Goal: Task Accomplishment & Management: Manage account settings

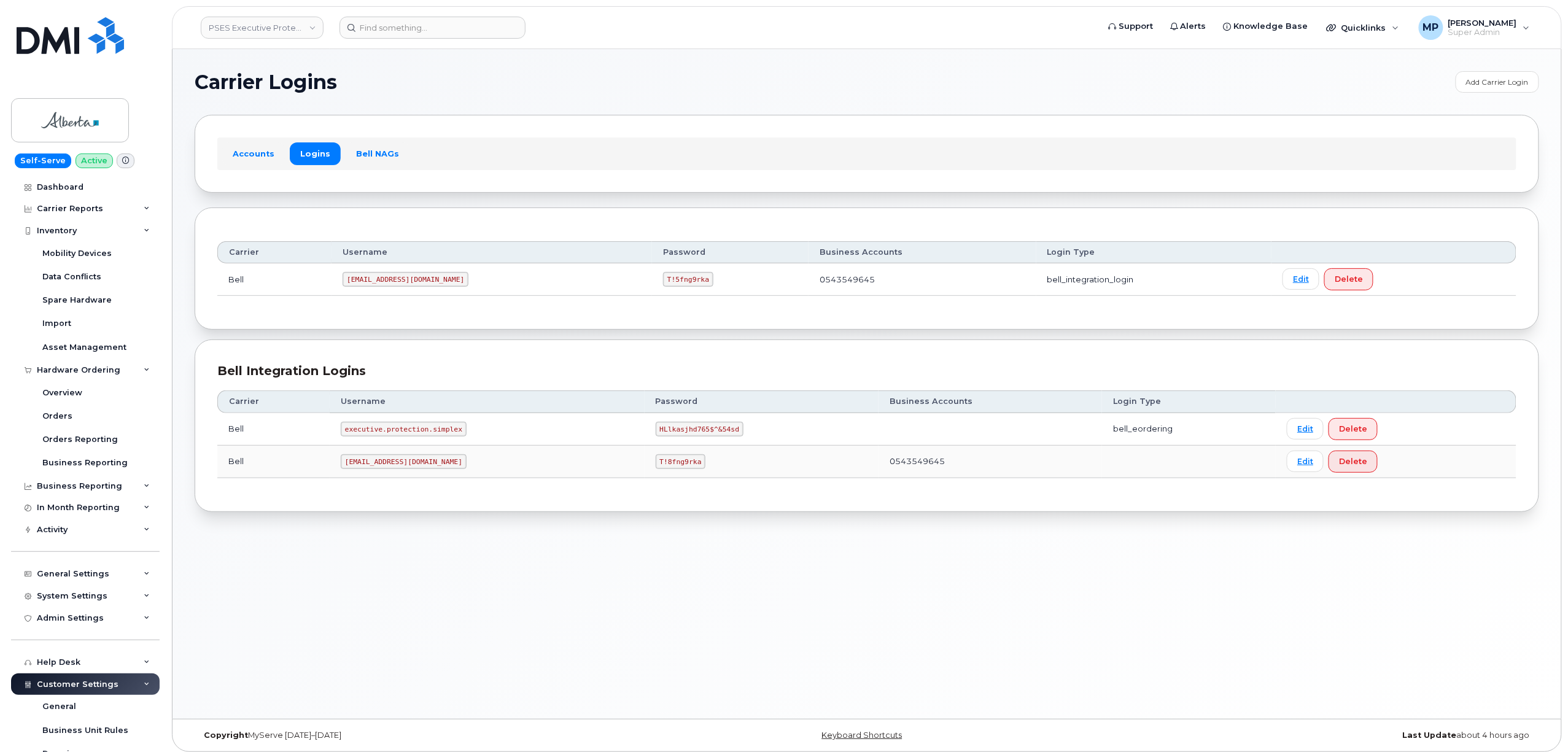
click at [270, 44] on header "PSES Executive Protection - GOA Support Alerts Knowledge Base Quicklinks Suspen…" at bounding box center [866, 28] width 1389 height 43
drag, startPoint x: 268, startPoint y: 30, endPoint x: 270, endPoint y: 38, distance: 8.2
click at [268, 29] on link "PSES Executive Protection - GOA" at bounding box center [262, 28] width 122 height 22
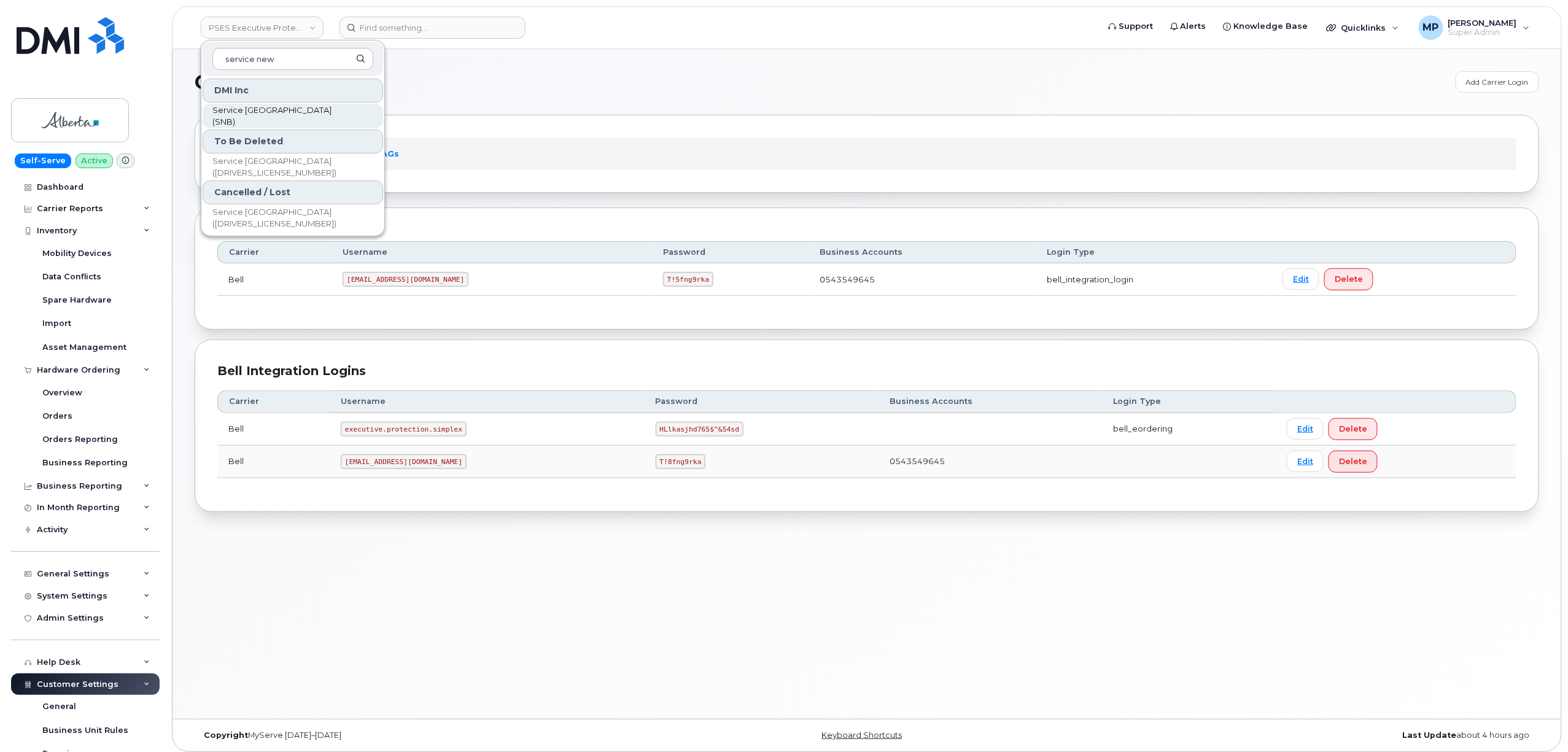
type input "service new"
click at [283, 112] on span "Service [GEOGRAPHIC_DATA] (SNB)" at bounding box center [283, 116] width 141 height 24
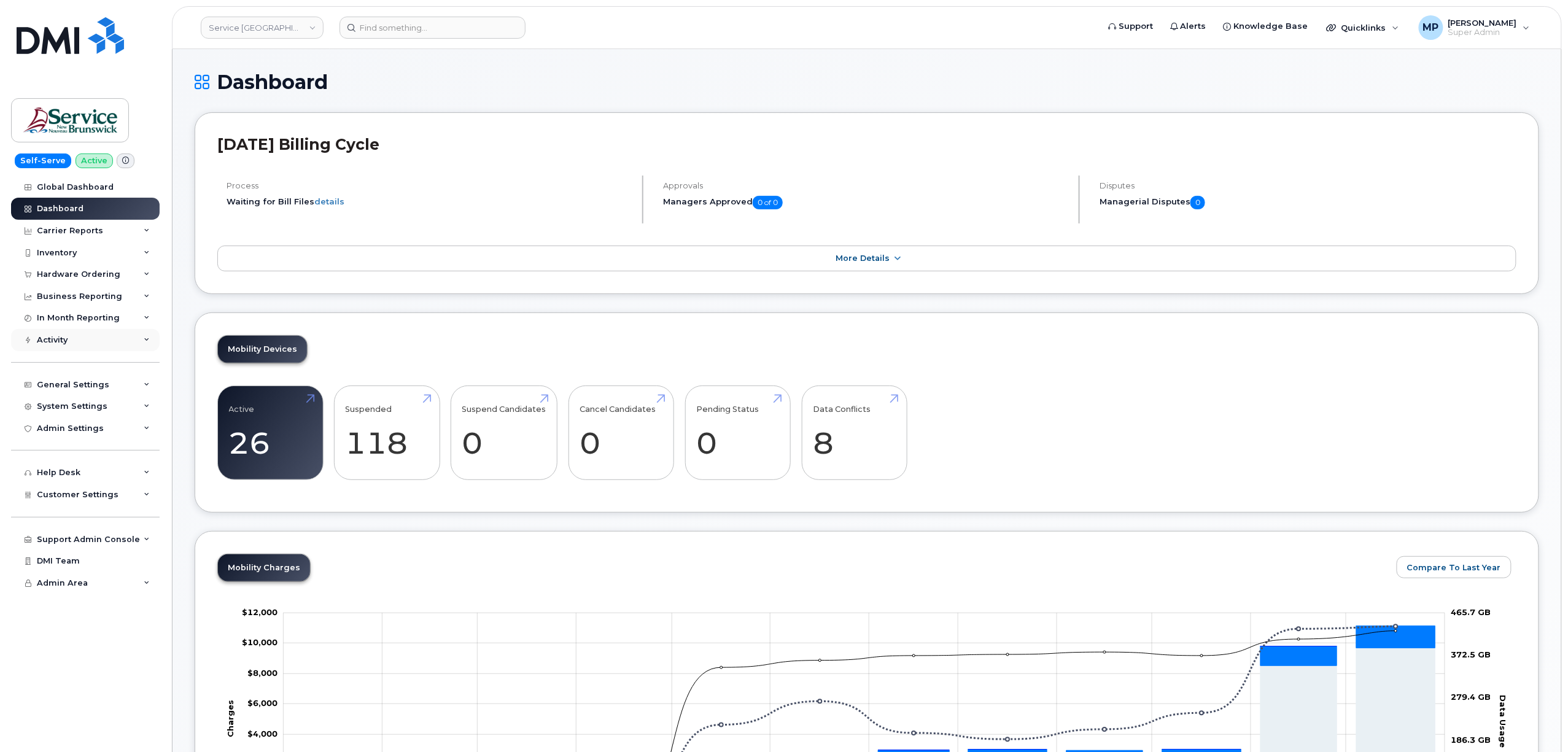
click at [60, 343] on div "Activity" at bounding box center [52, 339] width 31 height 10
click at [72, 384] on div "Activity Log" at bounding box center [67, 386] width 49 height 11
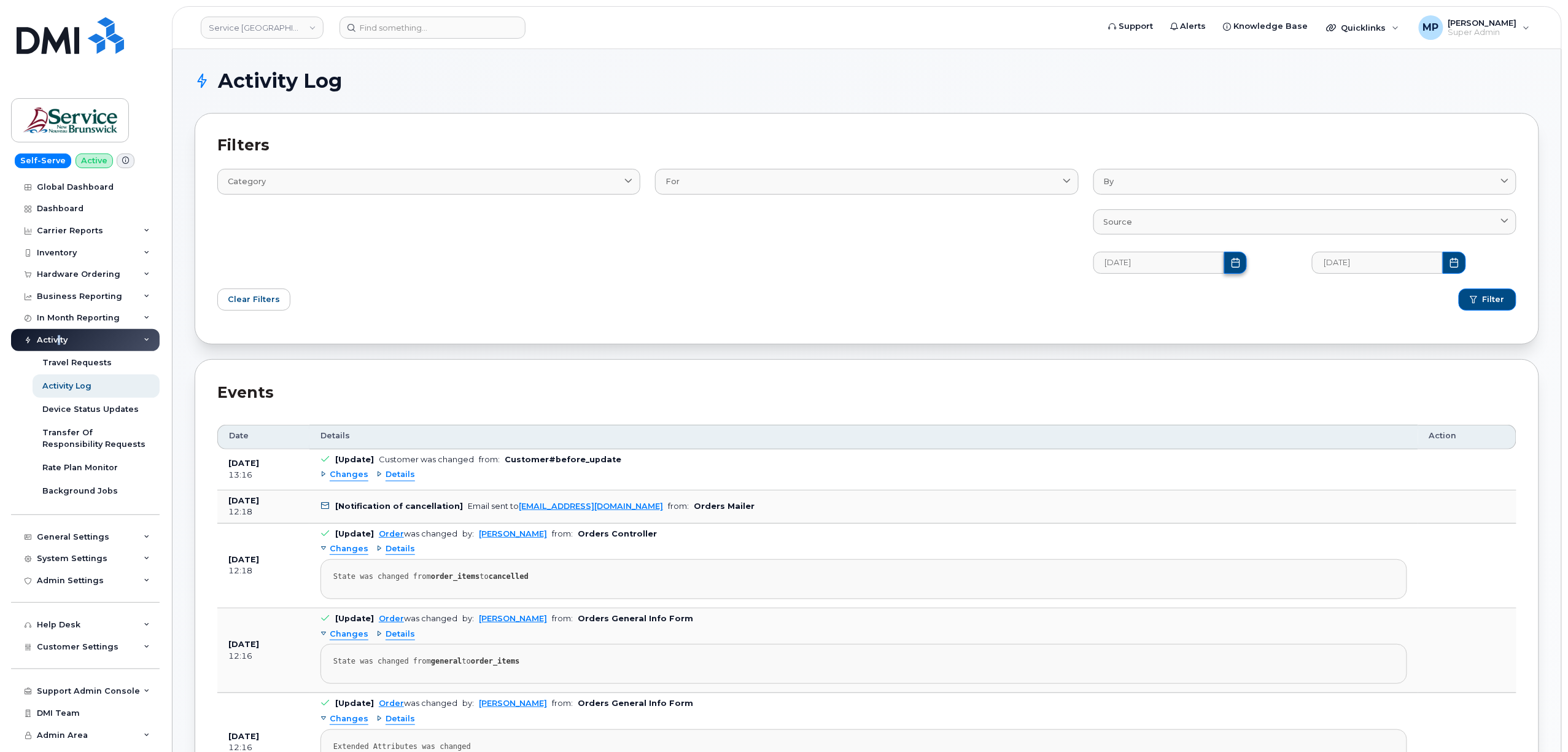
click at [1231, 259] on icon "Choose Date" at bounding box center [1235, 262] width 10 height 10
click at [1284, 359] on span "1" at bounding box center [1283, 363] width 25 height 25
type input "08/01/2025"
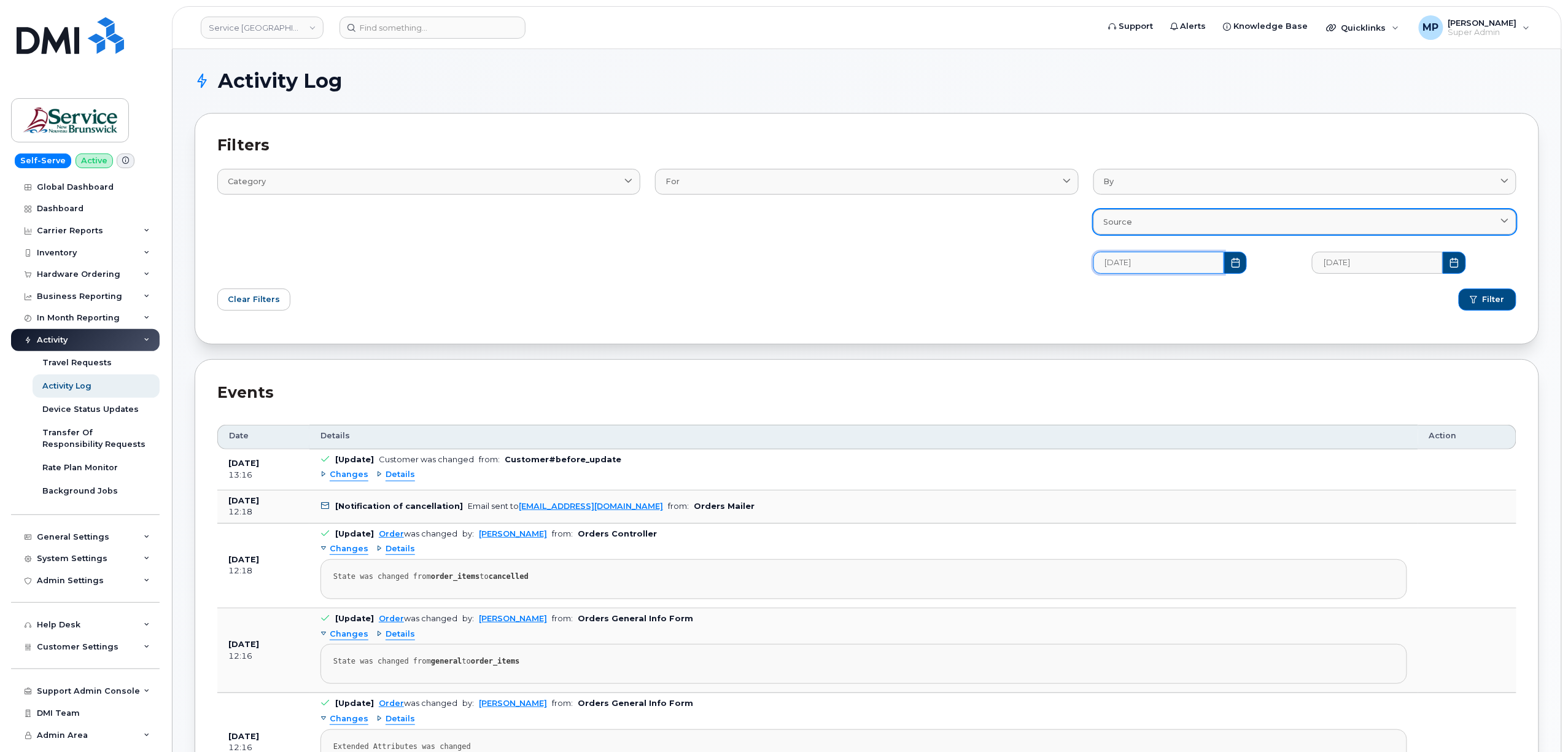
click at [1130, 221] on span "Source" at bounding box center [1118, 222] width 28 height 12
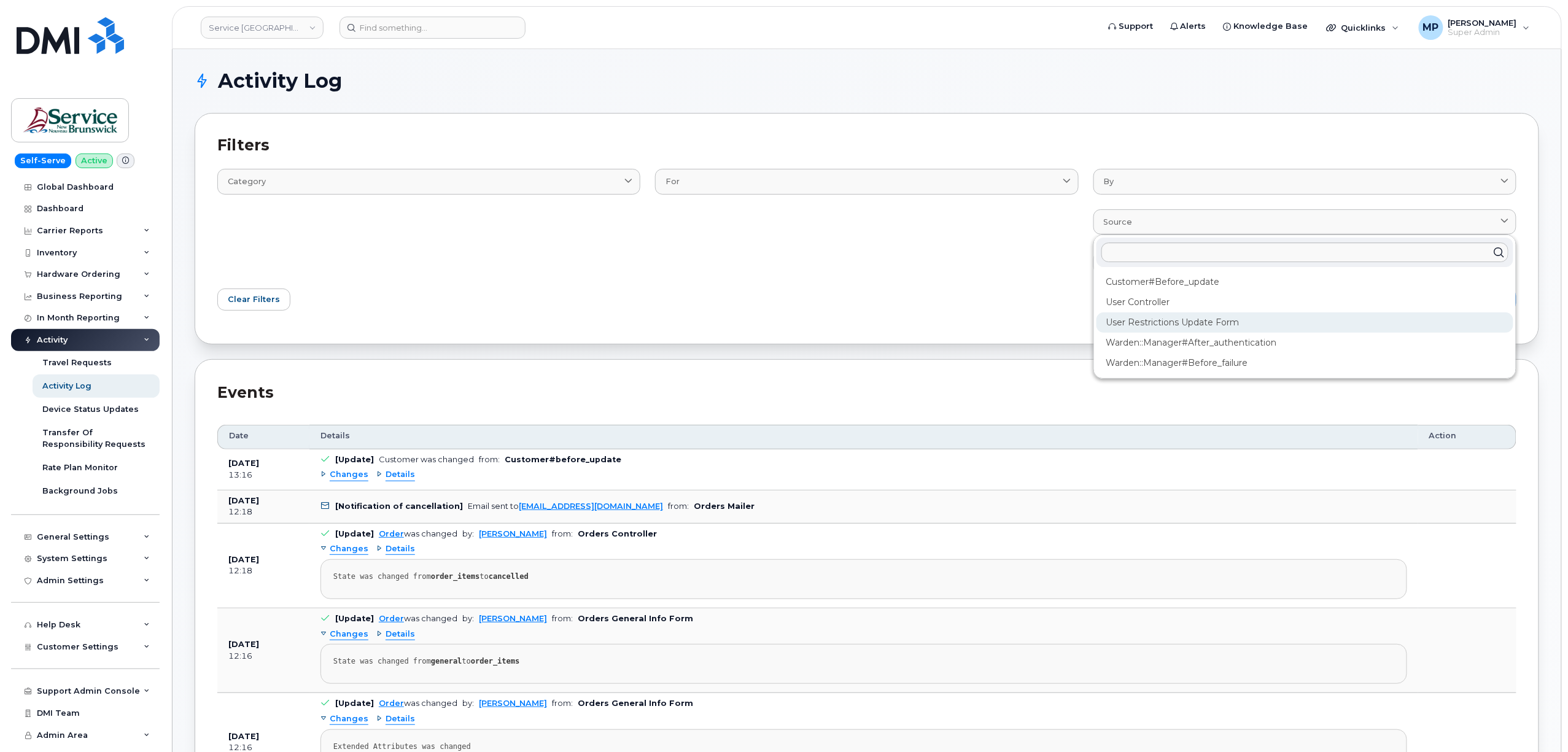
click at [1135, 322] on div "User restrictions update form" at bounding box center [1304, 323] width 416 height 20
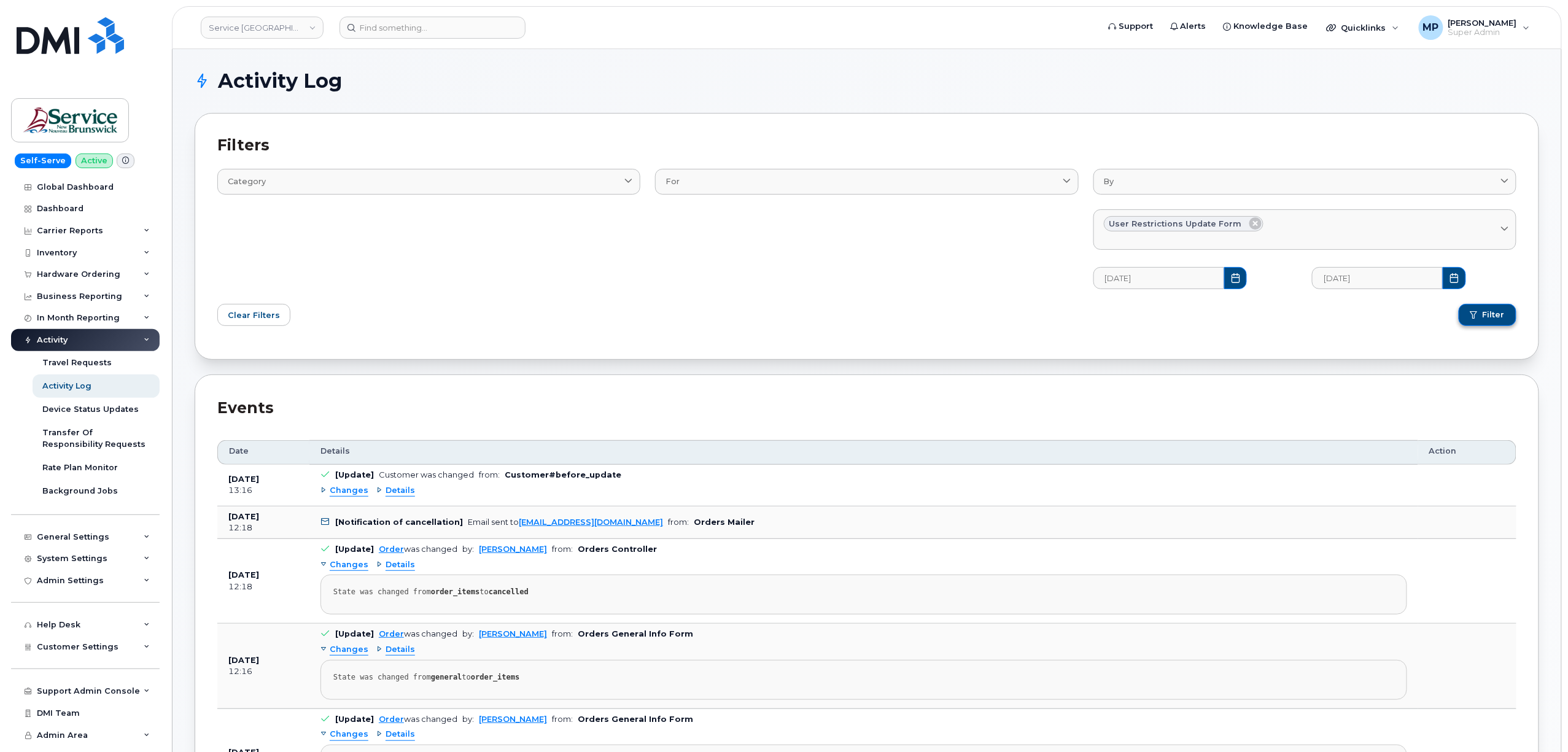
click at [1505, 312] on button "Filter" at bounding box center [1487, 315] width 58 height 22
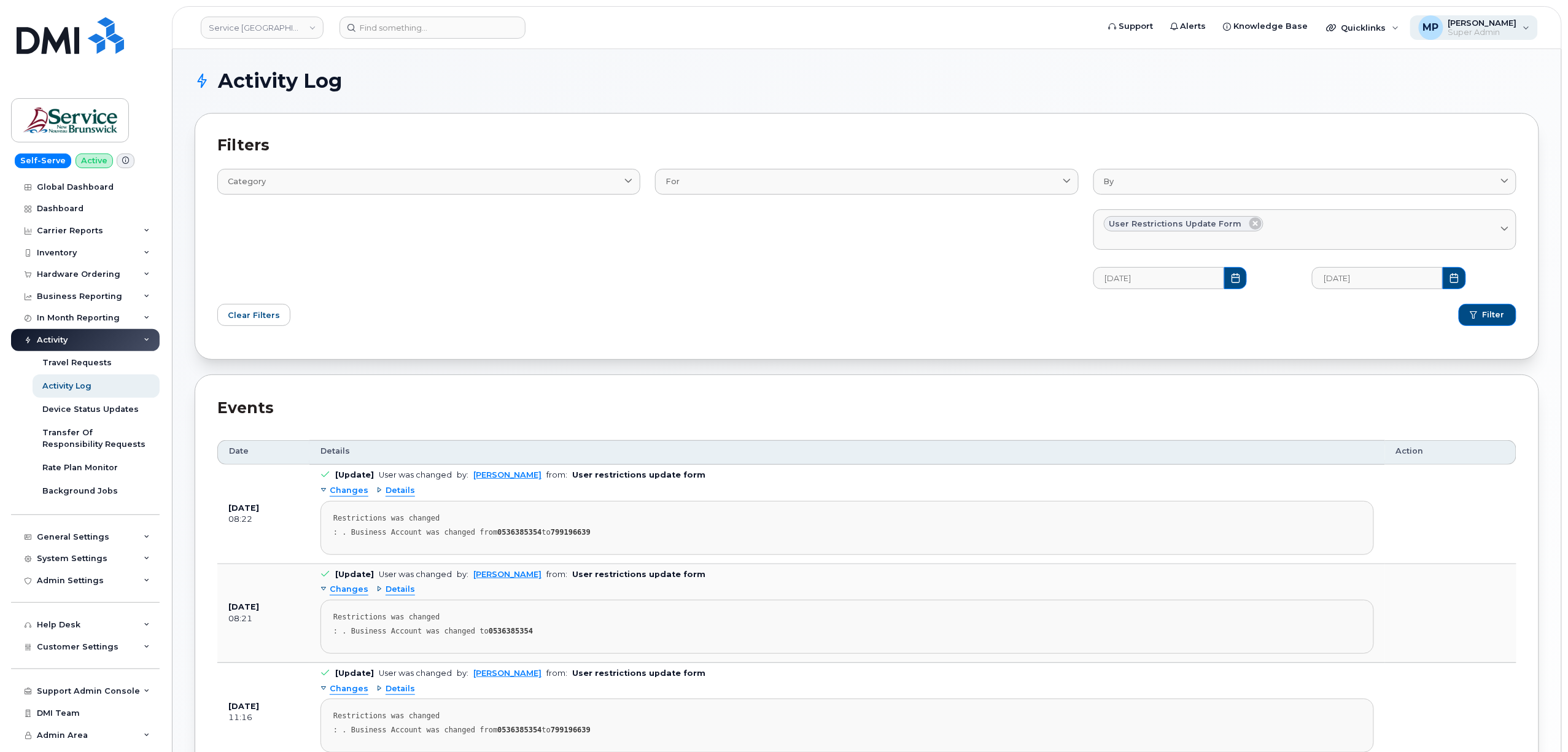
drag, startPoint x: 1501, startPoint y: 17, endPoint x: 1508, endPoint y: 23, distance: 9.2
click at [1504, 18] on span "[PERSON_NAME]" at bounding box center [1482, 22] width 69 height 10
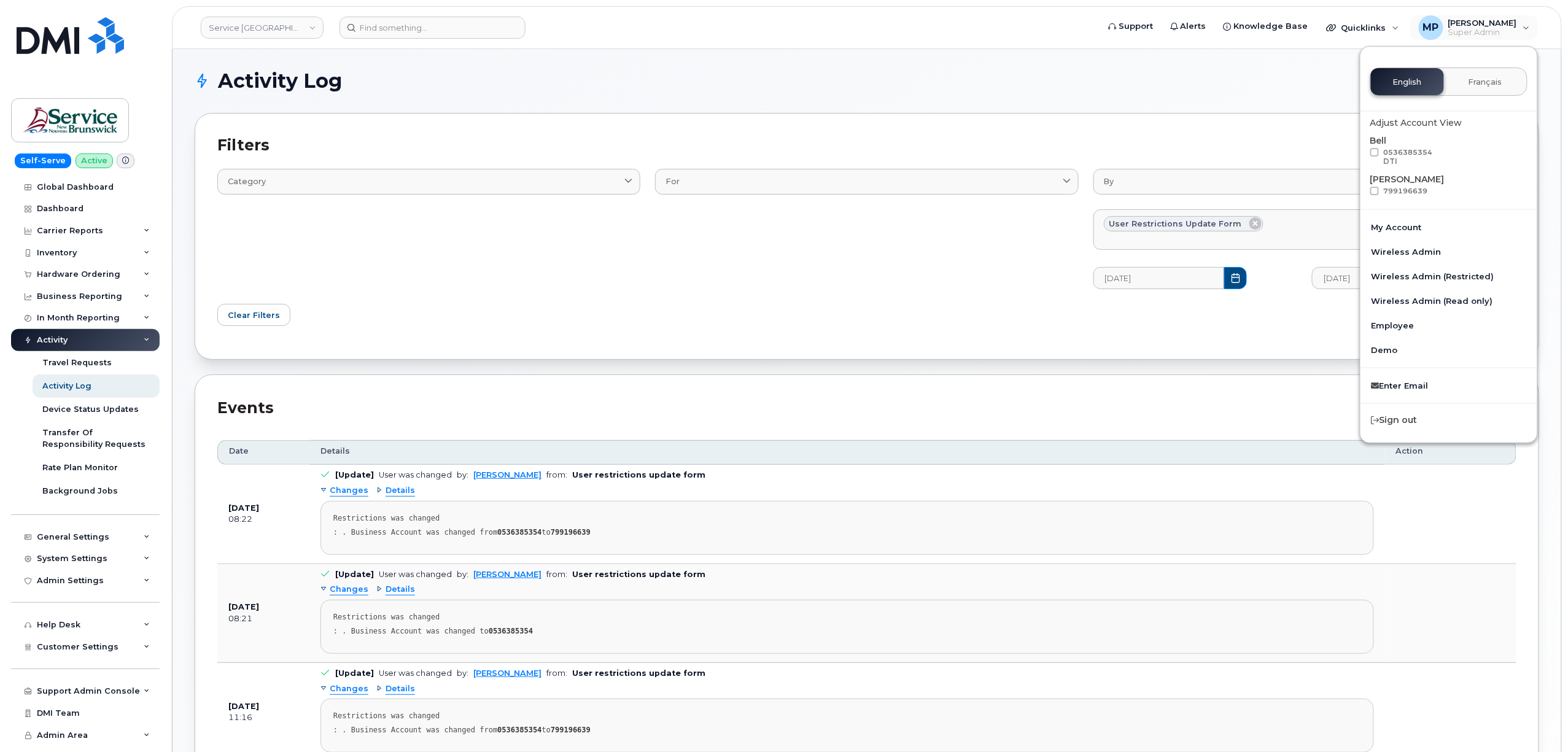
click at [890, 81] on h1 "Activity Log" at bounding box center [864, 81] width 1338 height 20
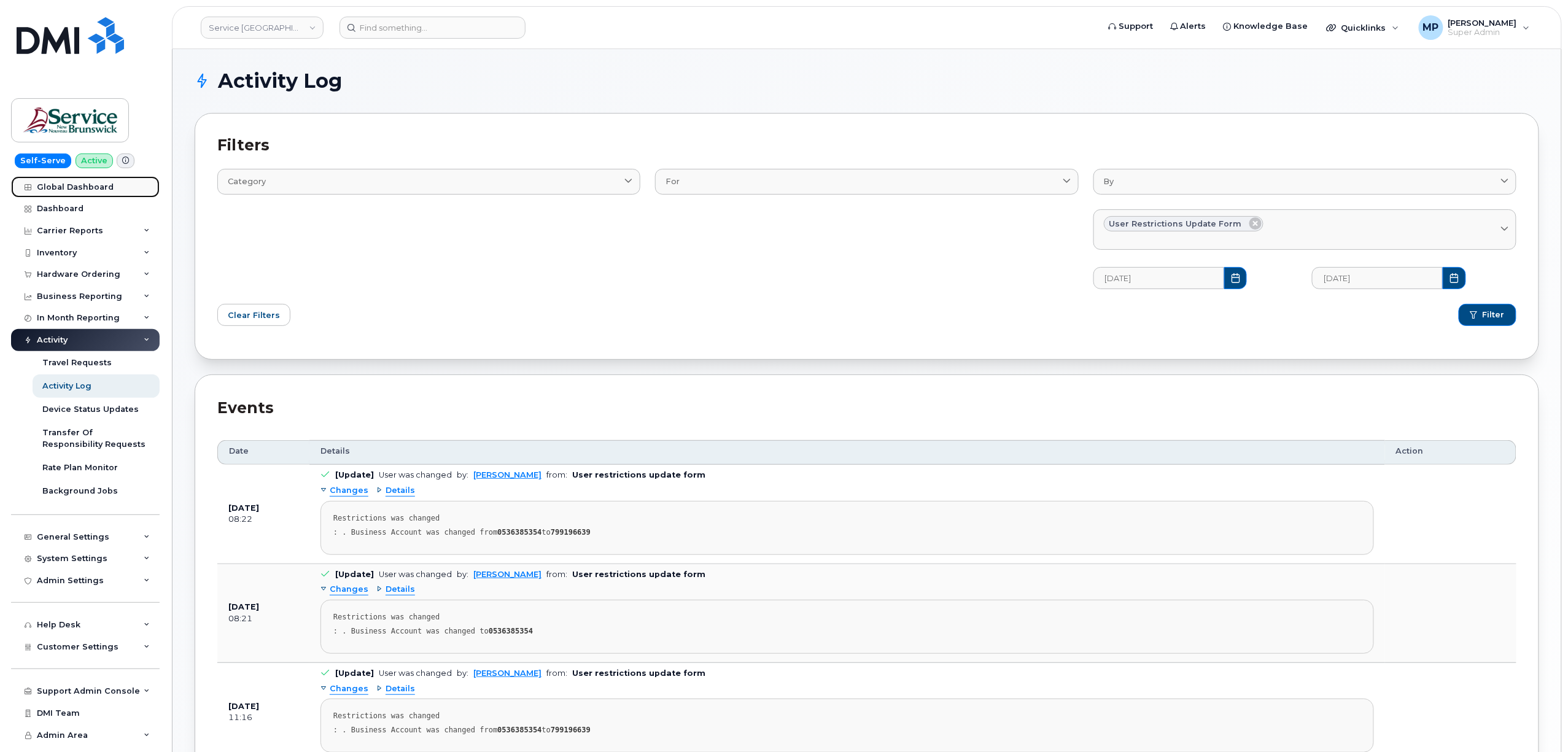
click at [77, 180] on link "Global Dashboard" at bounding box center [85, 187] width 149 height 22
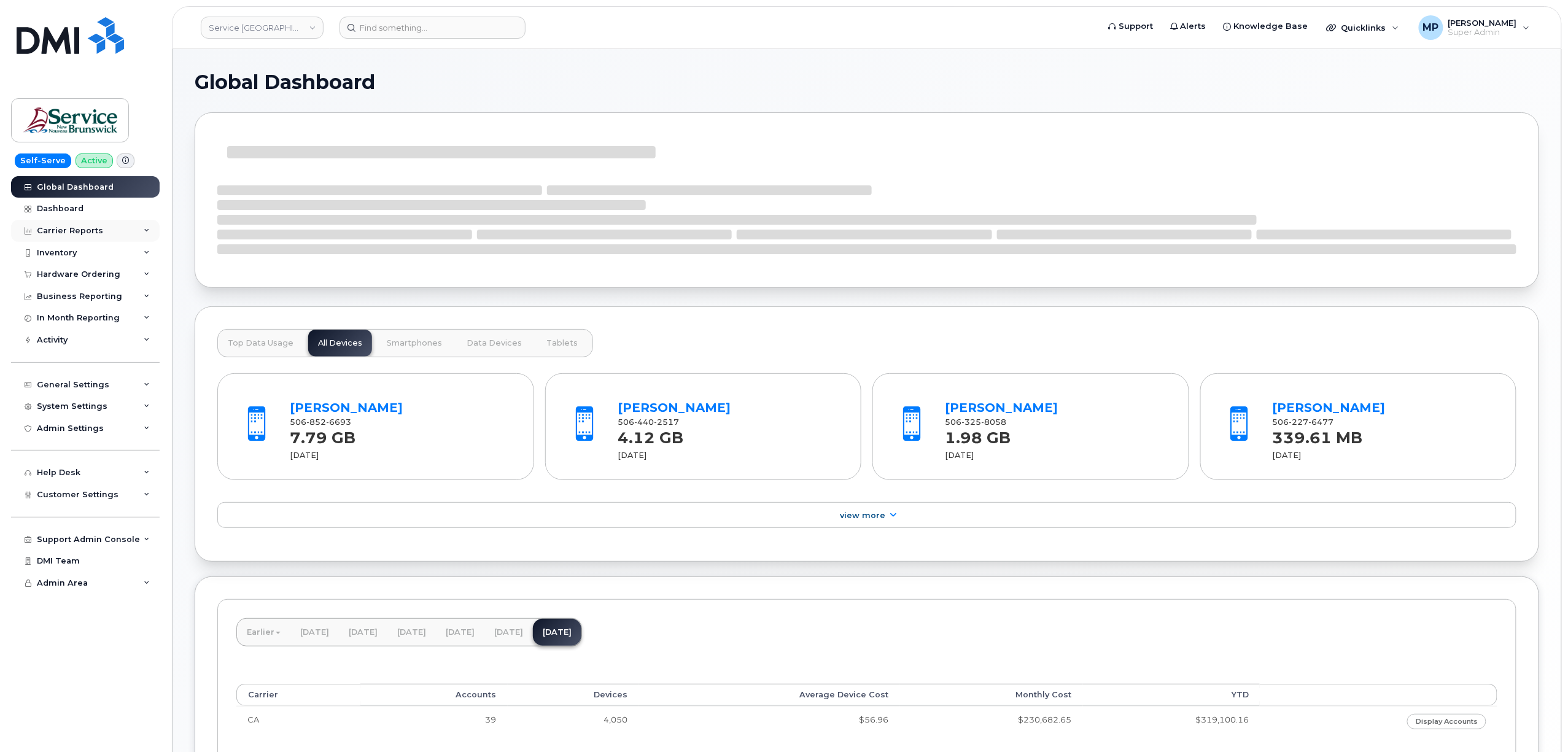
click at [69, 232] on div "Carrier Reports" at bounding box center [70, 230] width 66 height 10
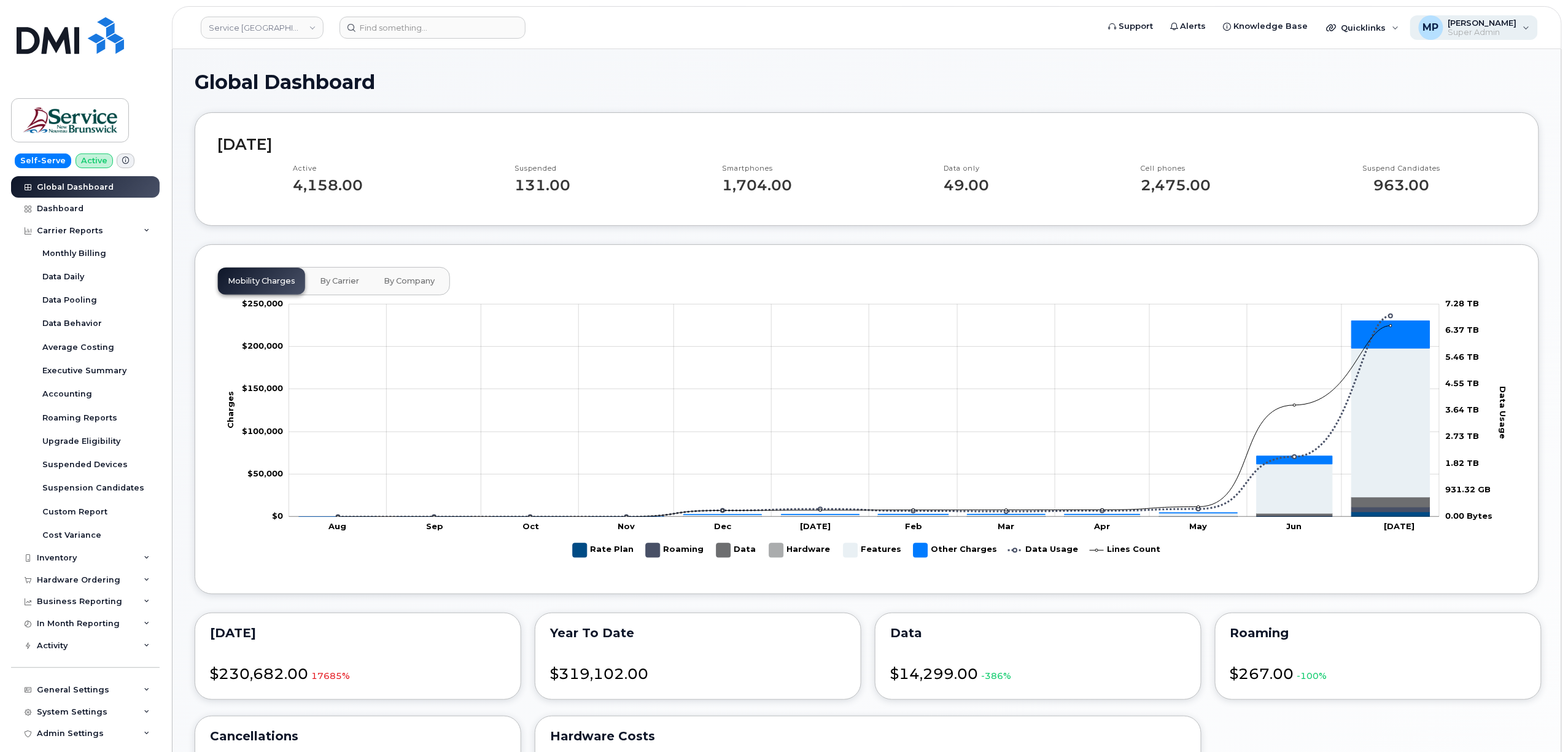
click at [1486, 23] on span "[PERSON_NAME]" at bounding box center [1482, 22] width 69 height 10
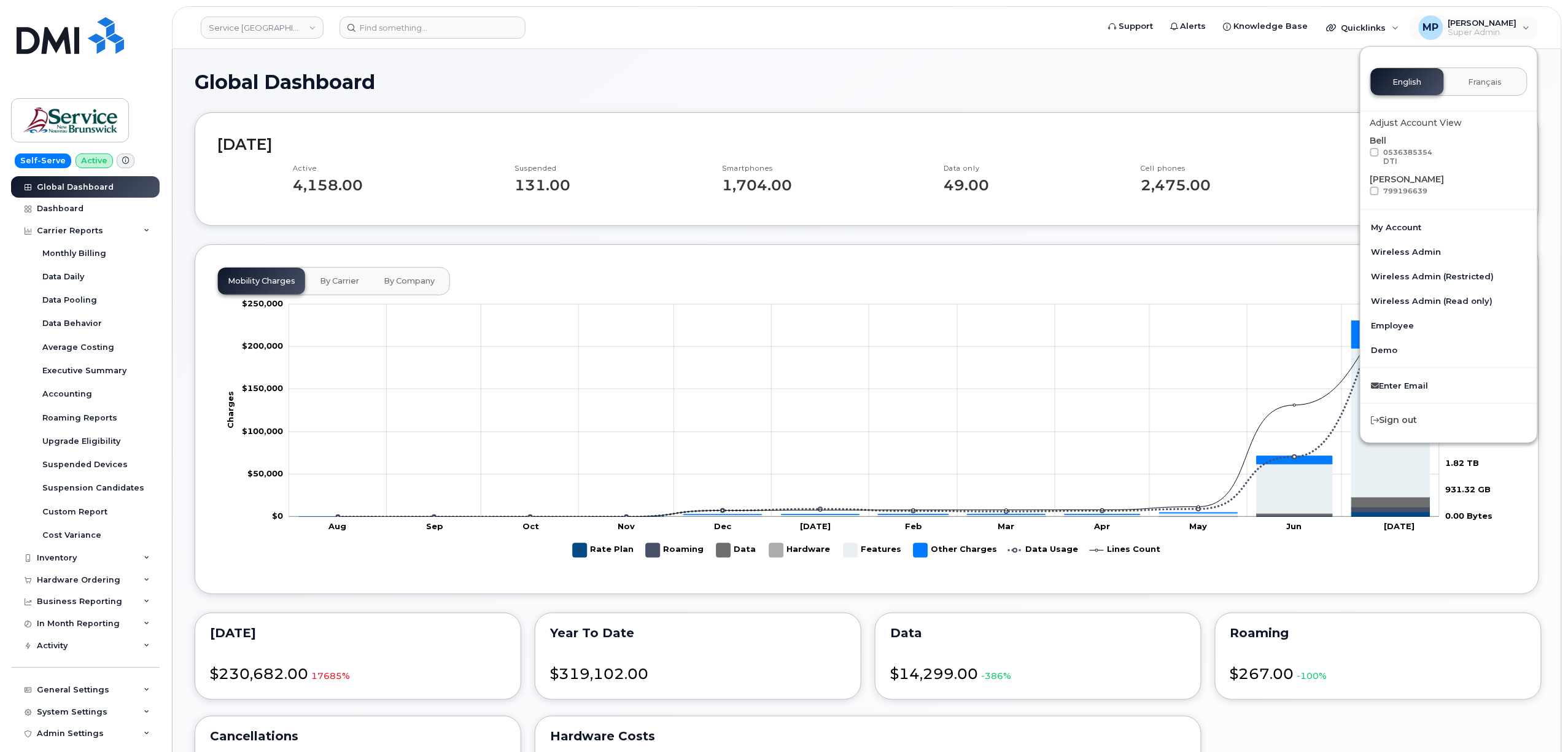
click at [1377, 151] on span at bounding box center [1374, 152] width 8 height 8
click at [1362, 151] on input "0536385354 DTI" at bounding box center [1359, 151] width 6 height 6
click at [1110, 92] on h1 "Global Dashboard" at bounding box center [867, 82] width 1344 height 22
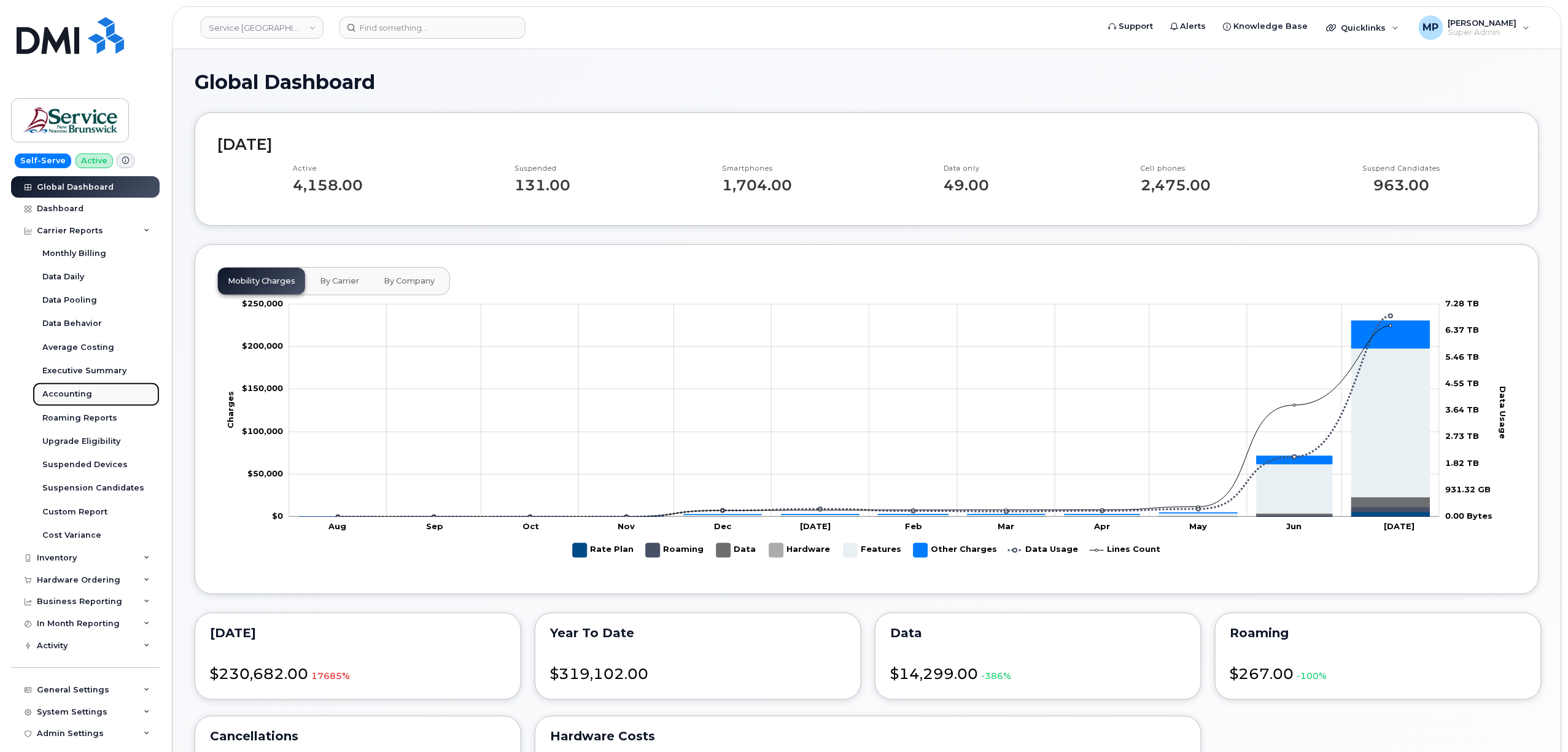
click at [74, 393] on div "Accounting" at bounding box center [67, 394] width 50 height 11
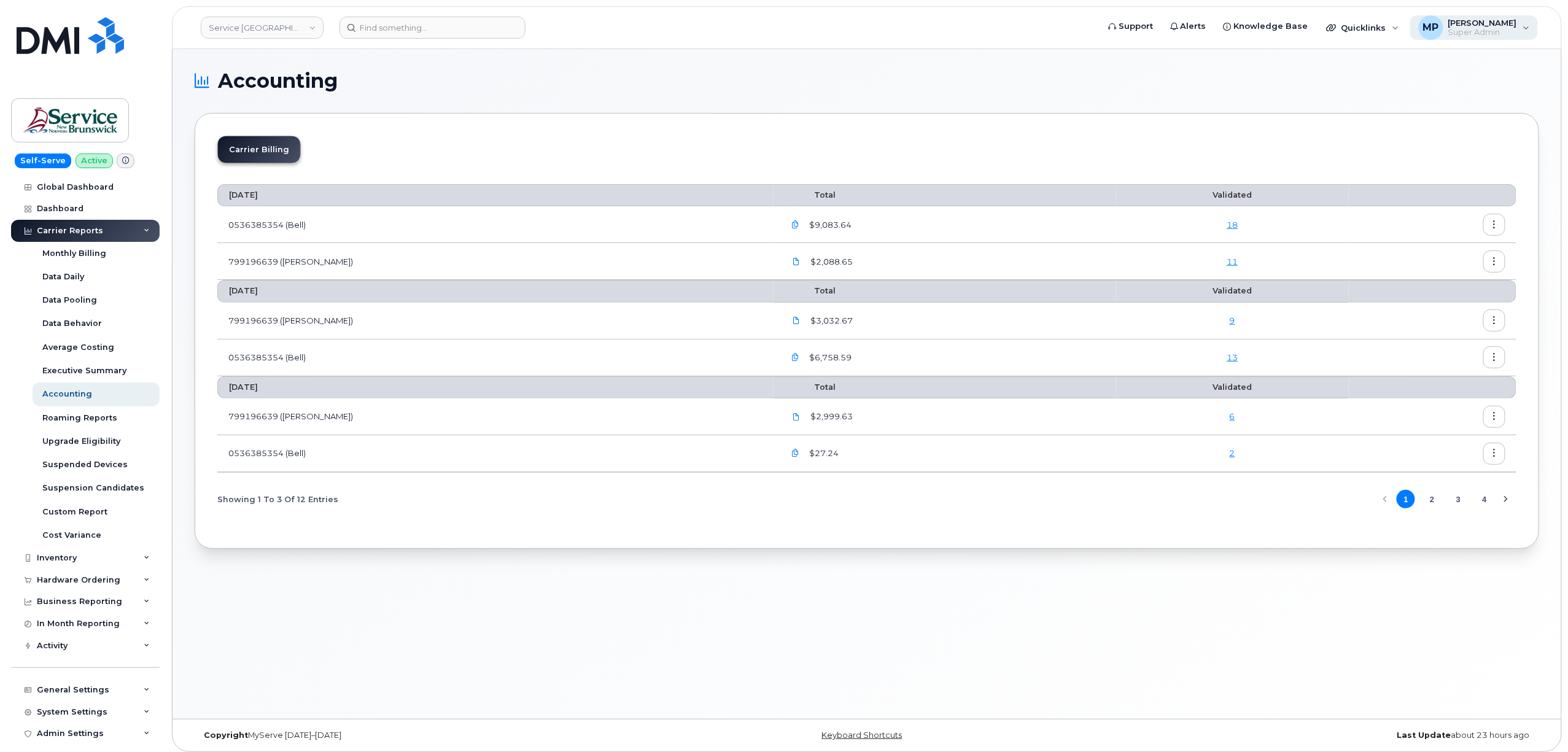
click at [1483, 32] on span "Super Admin" at bounding box center [1482, 32] width 69 height 10
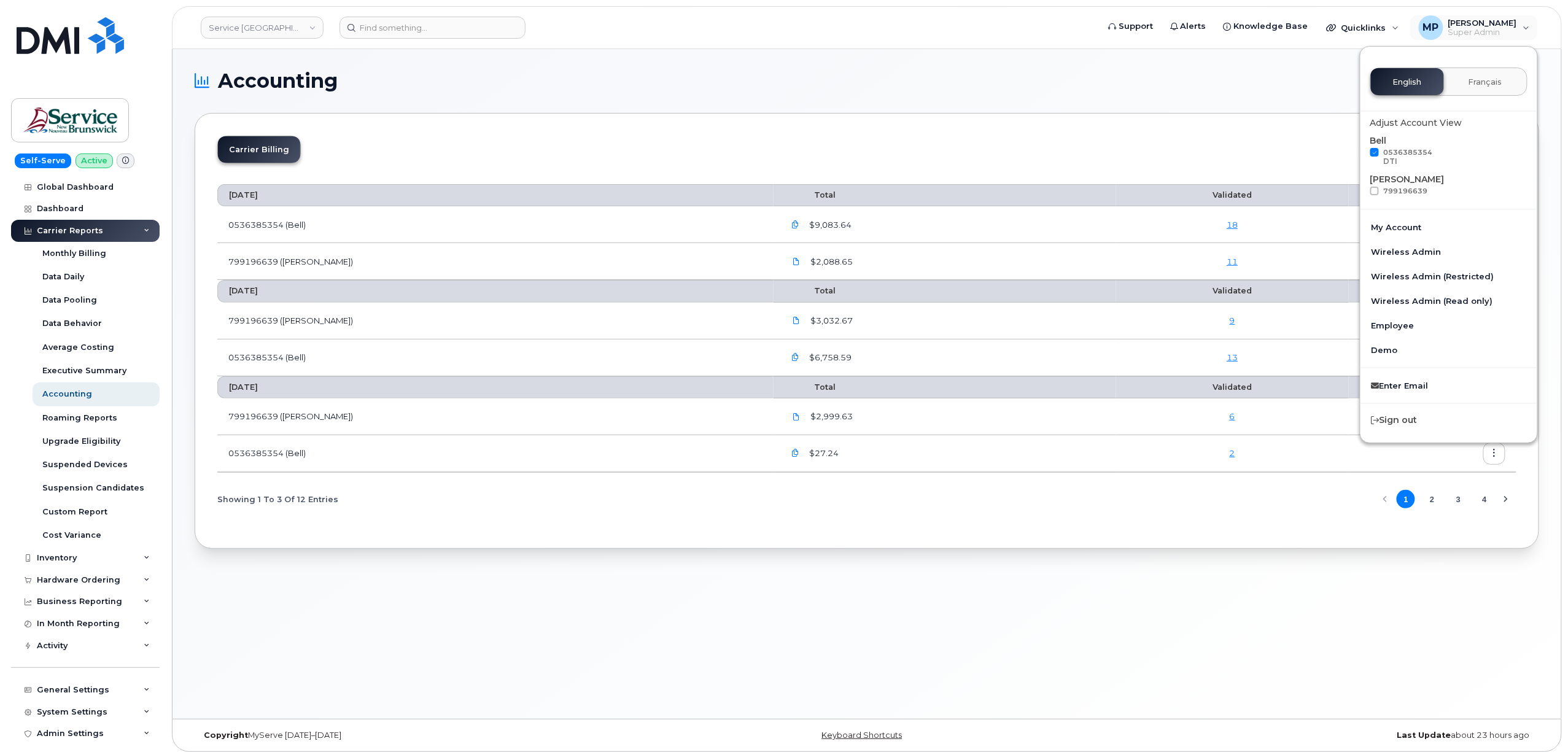
click at [1377, 152] on span at bounding box center [1374, 152] width 8 height 8
click at [1362, 152] on input "0536385354 DTI" at bounding box center [1359, 151] width 6 height 6
checkbox input "false"
click at [1125, 120] on div "Carrier Billing July 2025 Total Validated 0536385354 (Bell) $9,083.64 18 799196…" at bounding box center [867, 331] width 1344 height 436
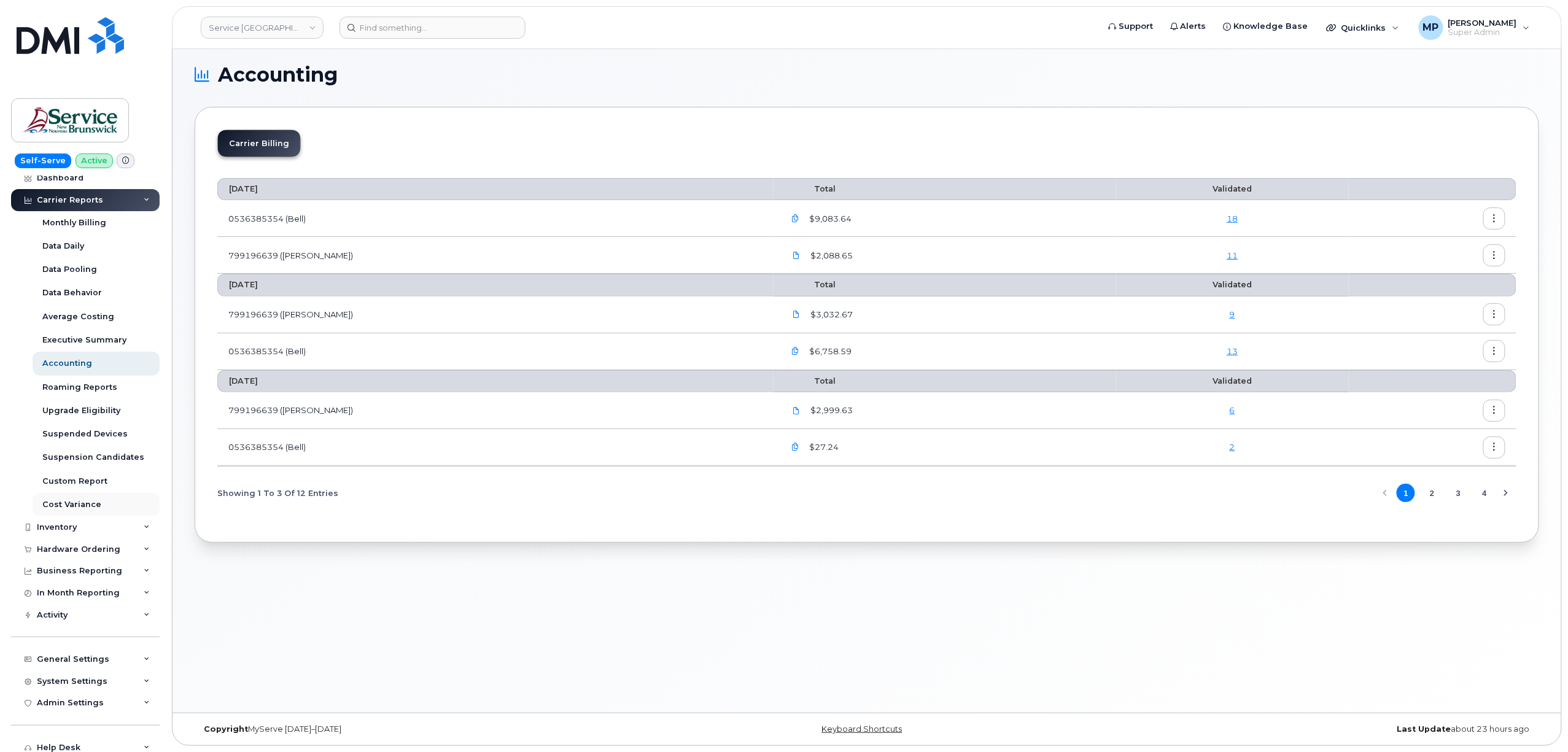
scroll to position [82, 0]
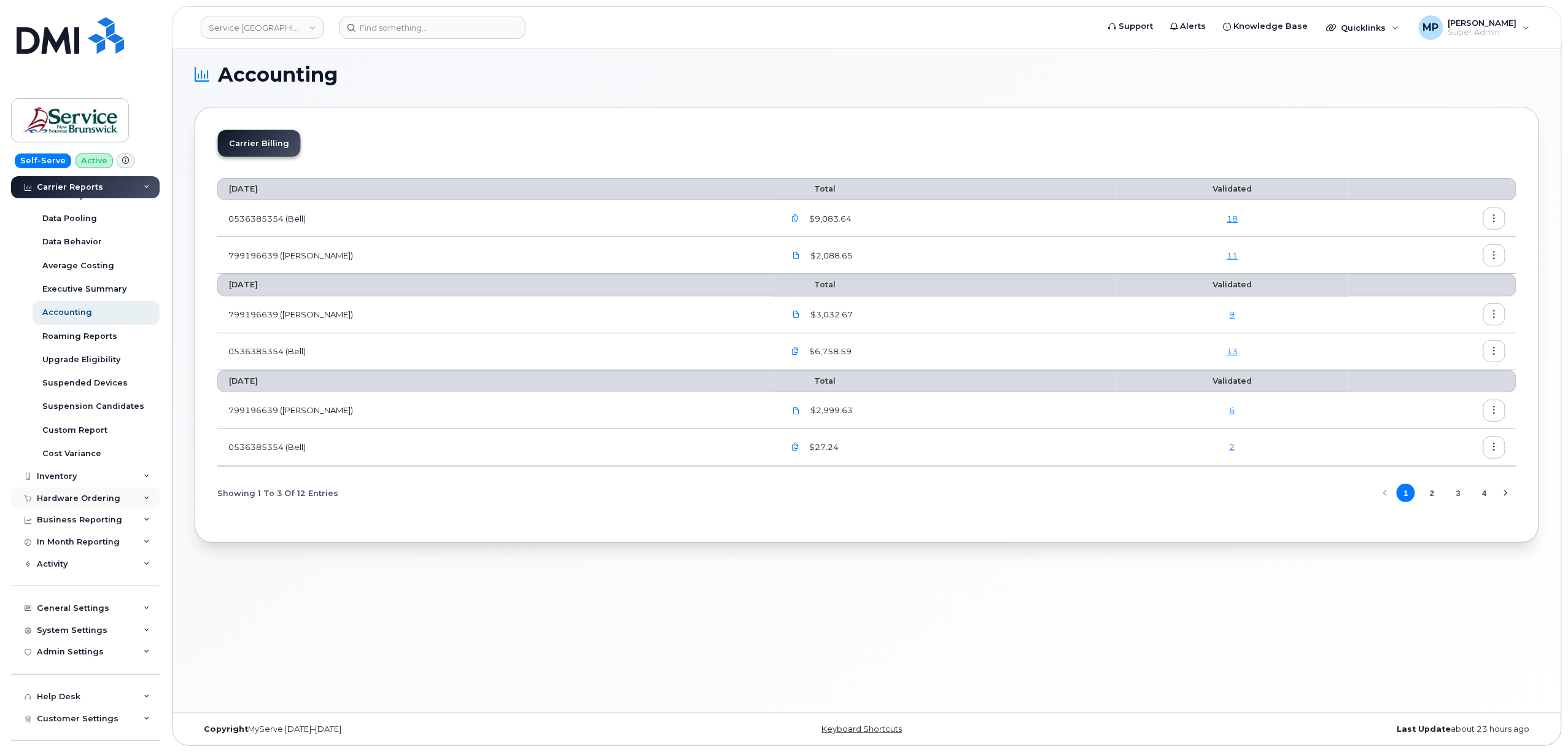
click at [71, 500] on div "Hardware Ordering" at bounding box center [79, 498] width 83 height 10
click at [71, 496] on div "Hardware Ordering" at bounding box center [79, 498] width 83 height 10
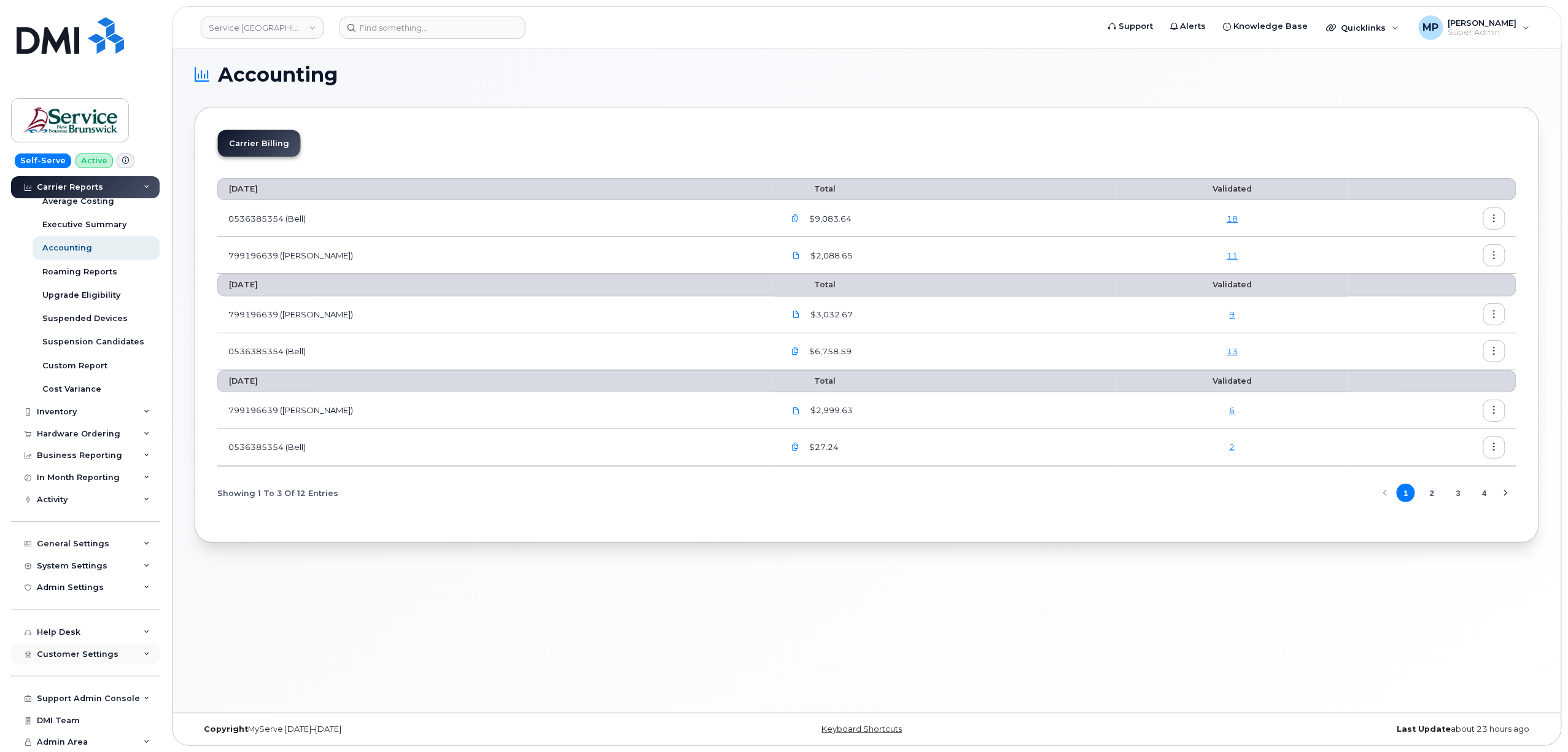
click at [77, 652] on span "Customer Settings" at bounding box center [78, 654] width 82 height 9
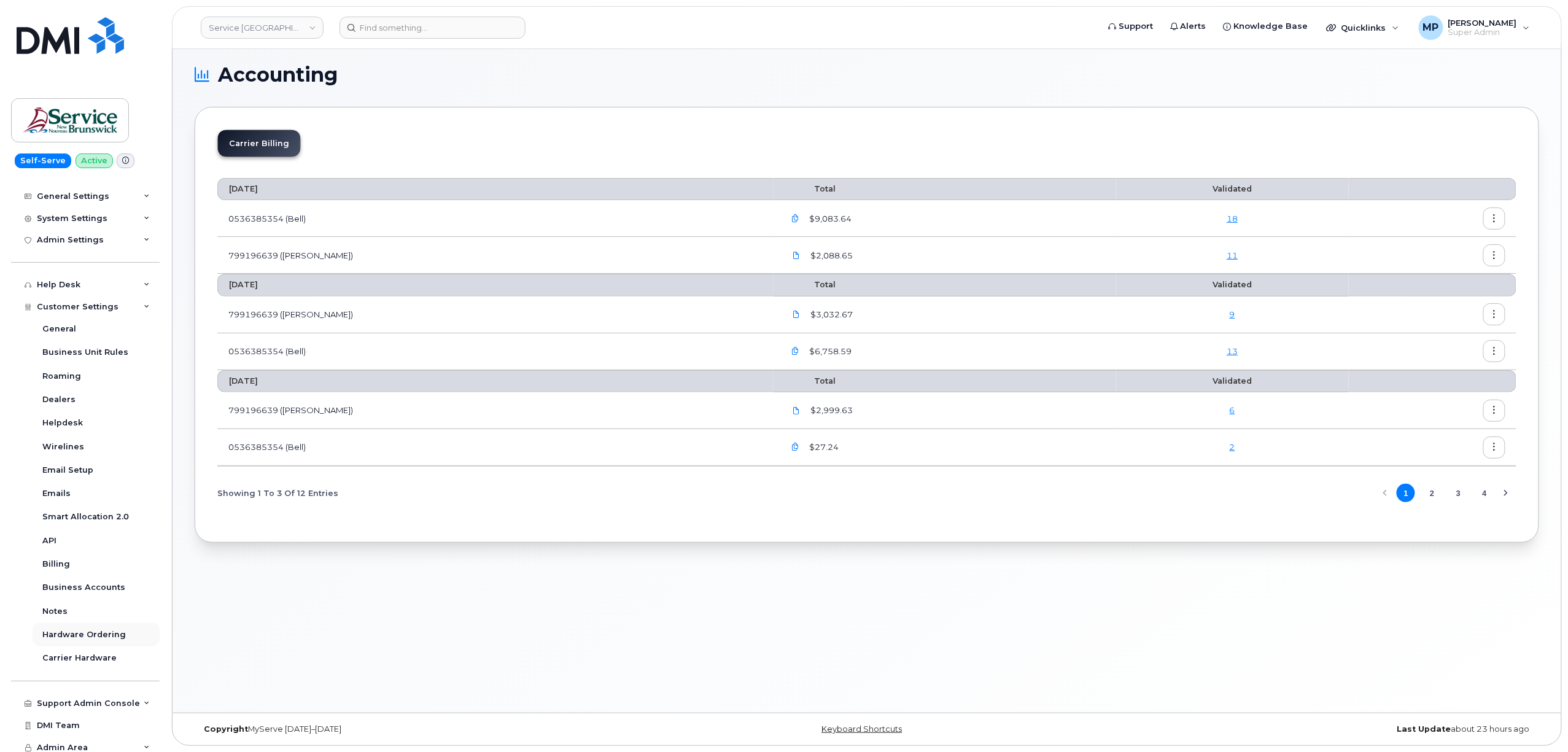
scroll to position [498, 0]
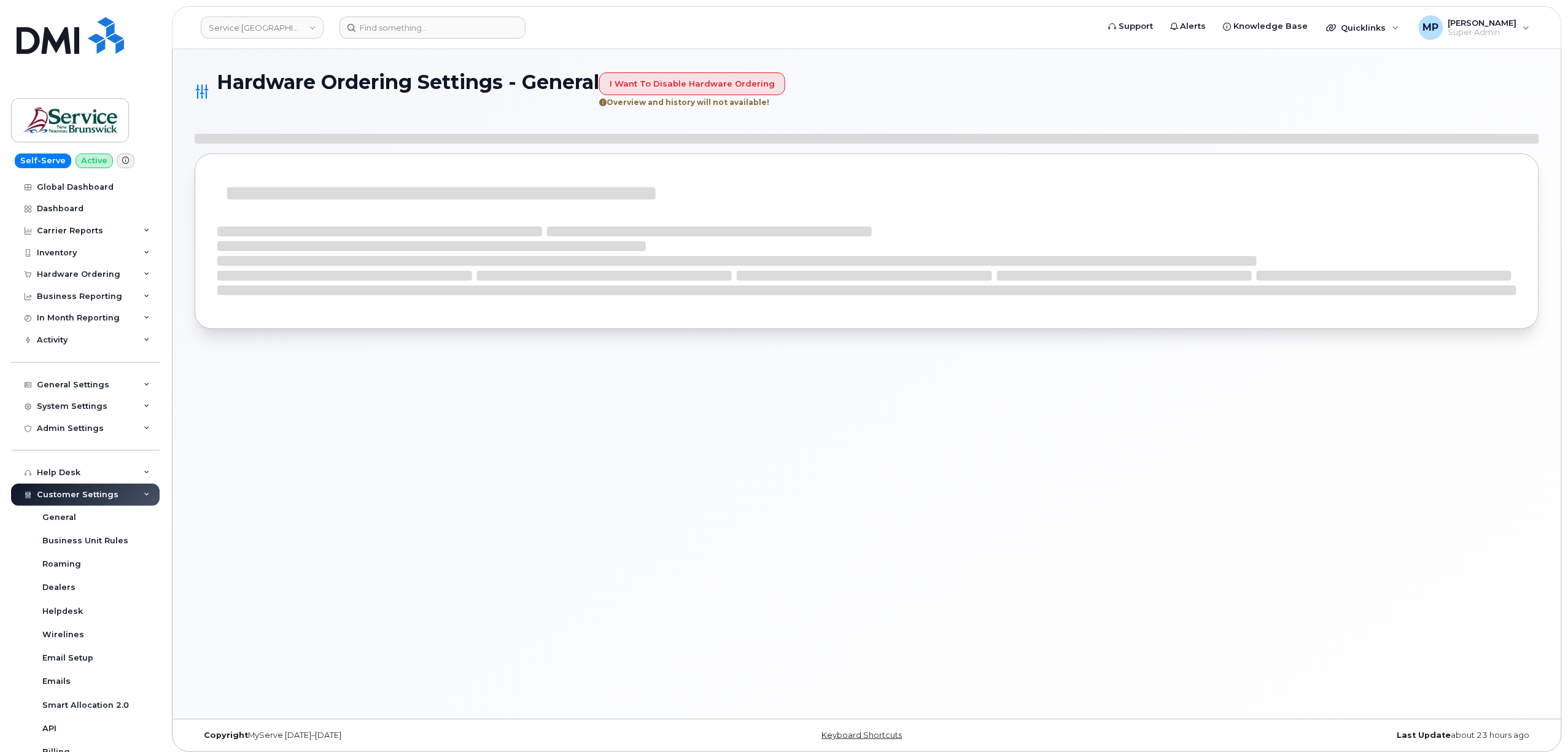
select select "admins"
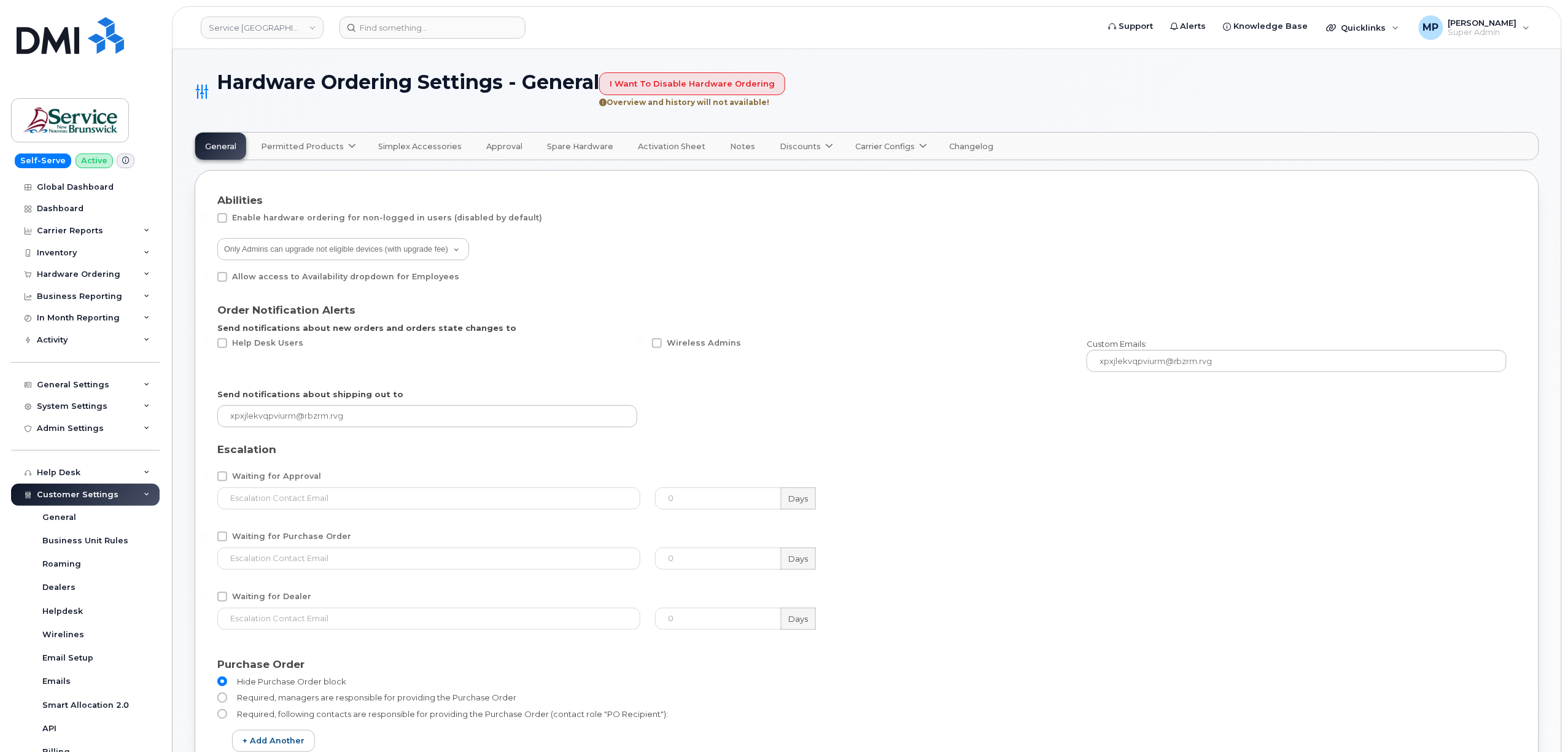
click at [663, 148] on span "Activation Sheet" at bounding box center [672, 146] width 68 height 10
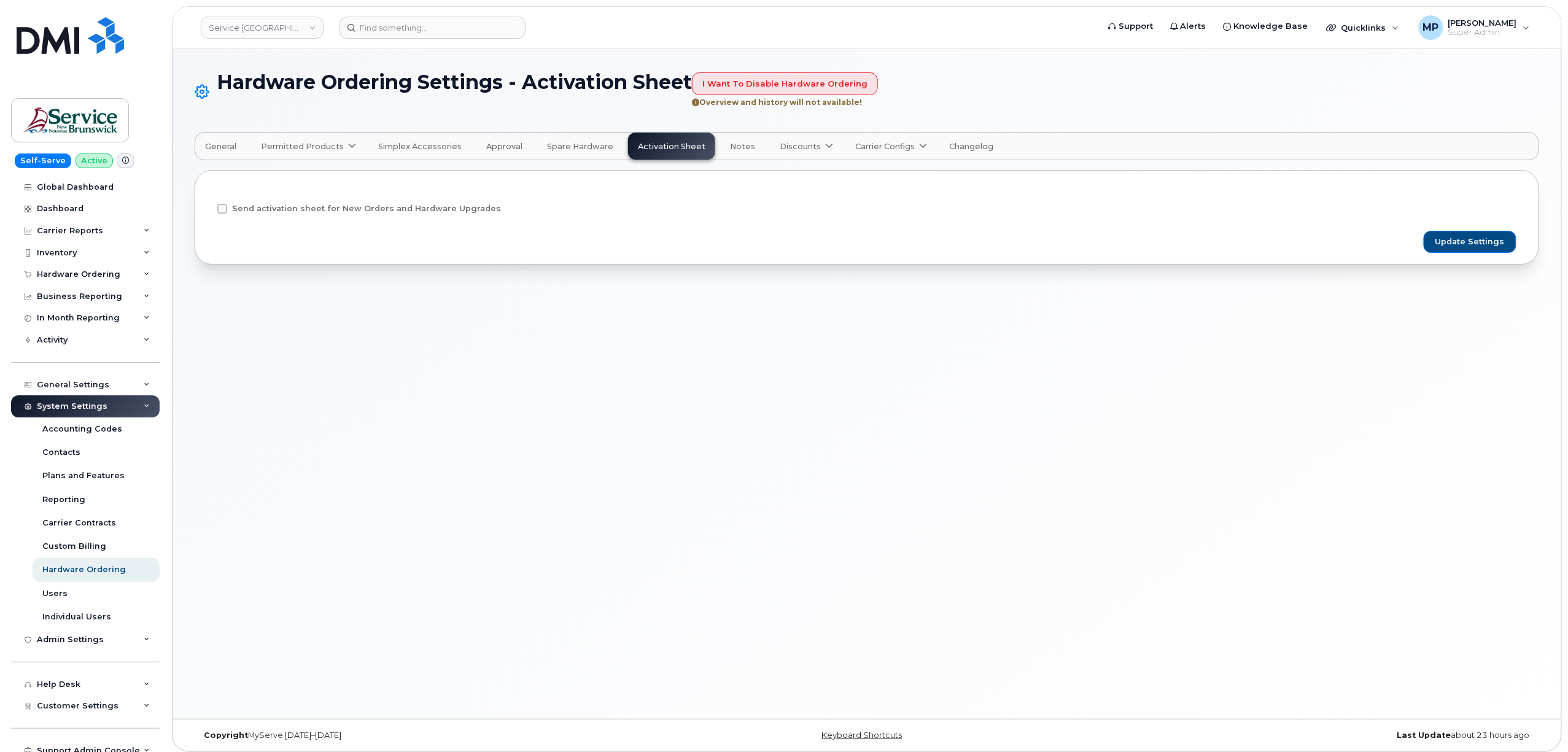
click at [225, 202] on form "Send activation sheet for New Orders and Hardware Upgrades Update Settings" at bounding box center [866, 217] width 1299 height 49
click at [224, 210] on span at bounding box center [222, 209] width 10 height 10
click at [209, 210] on input "Send activation sheet for New Orders and Hardware Upgrades" at bounding box center [206, 207] width 6 height 6
checkbox input "true"
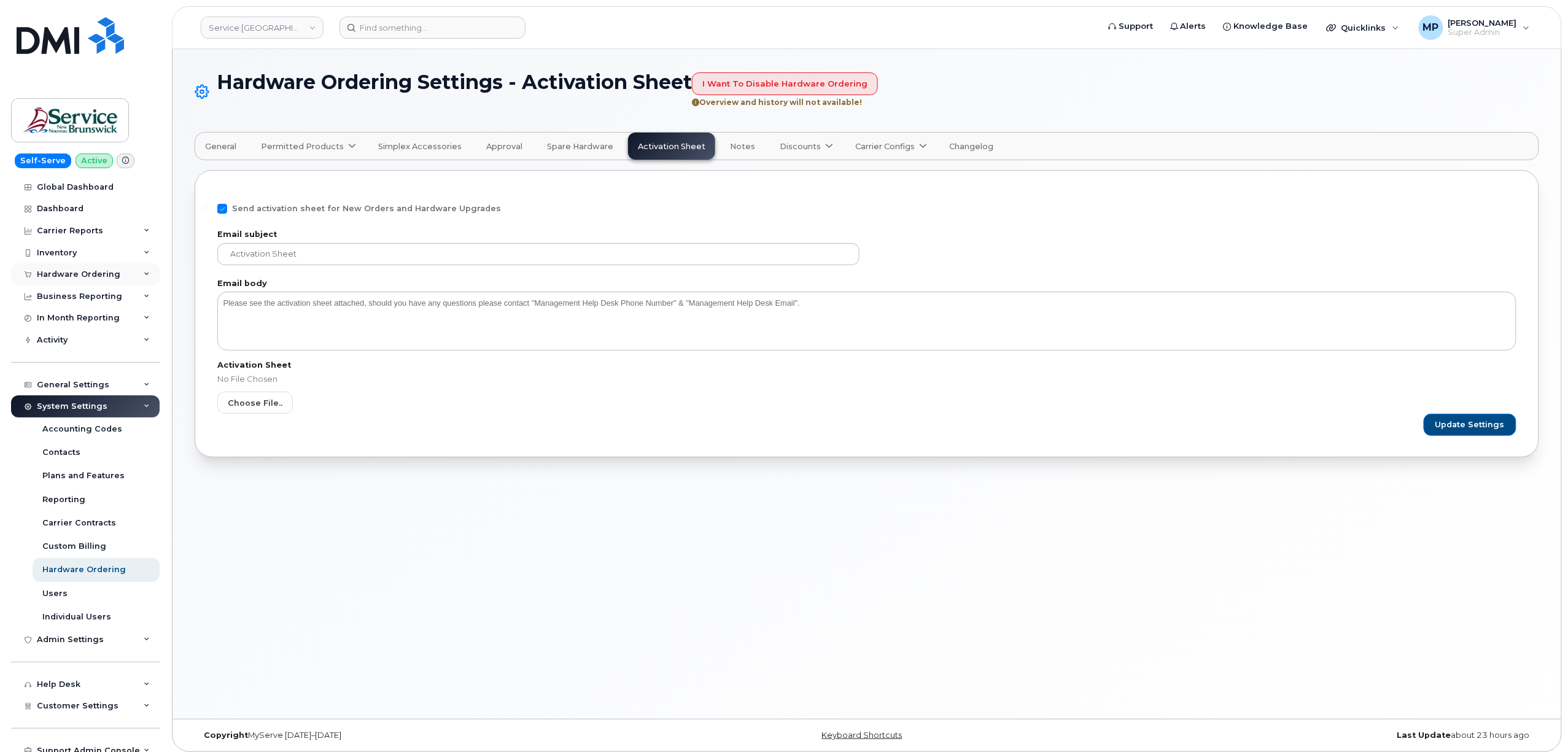
click at [65, 273] on div "Hardware Ordering" at bounding box center [79, 274] width 83 height 10
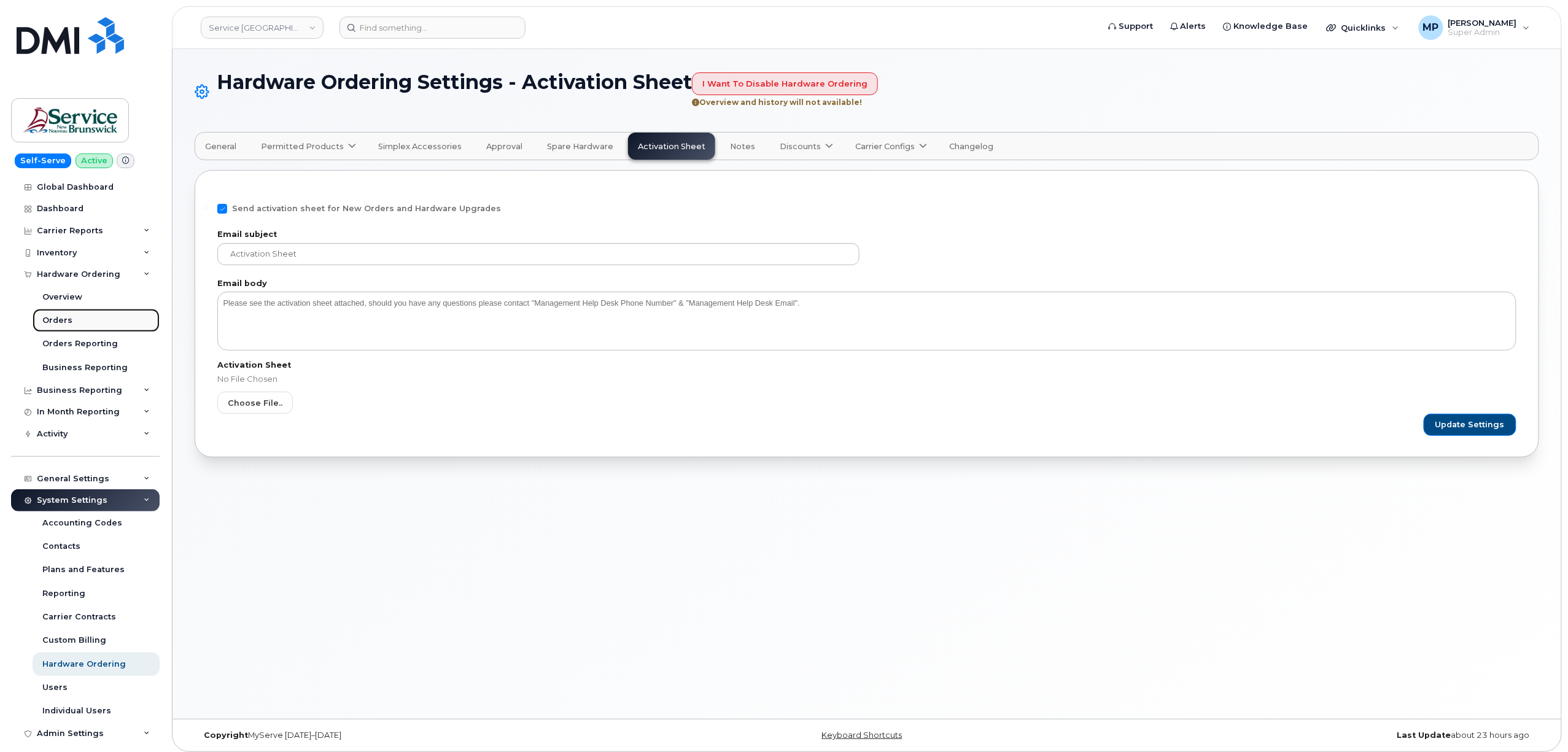
click at [65, 323] on div "Orders" at bounding box center [57, 320] width 30 height 11
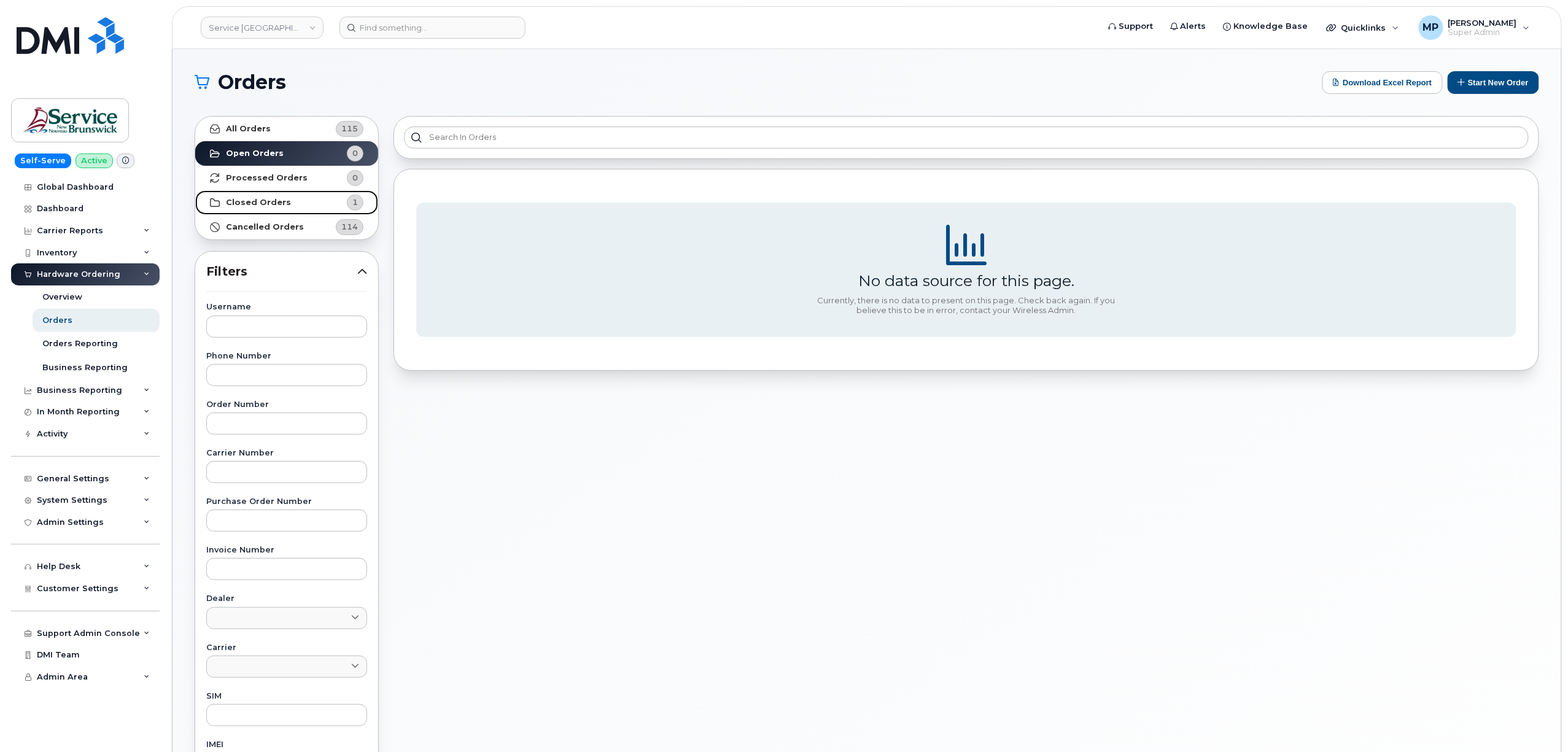
click at [270, 204] on strong "Closed Orders" at bounding box center [258, 202] width 65 height 10
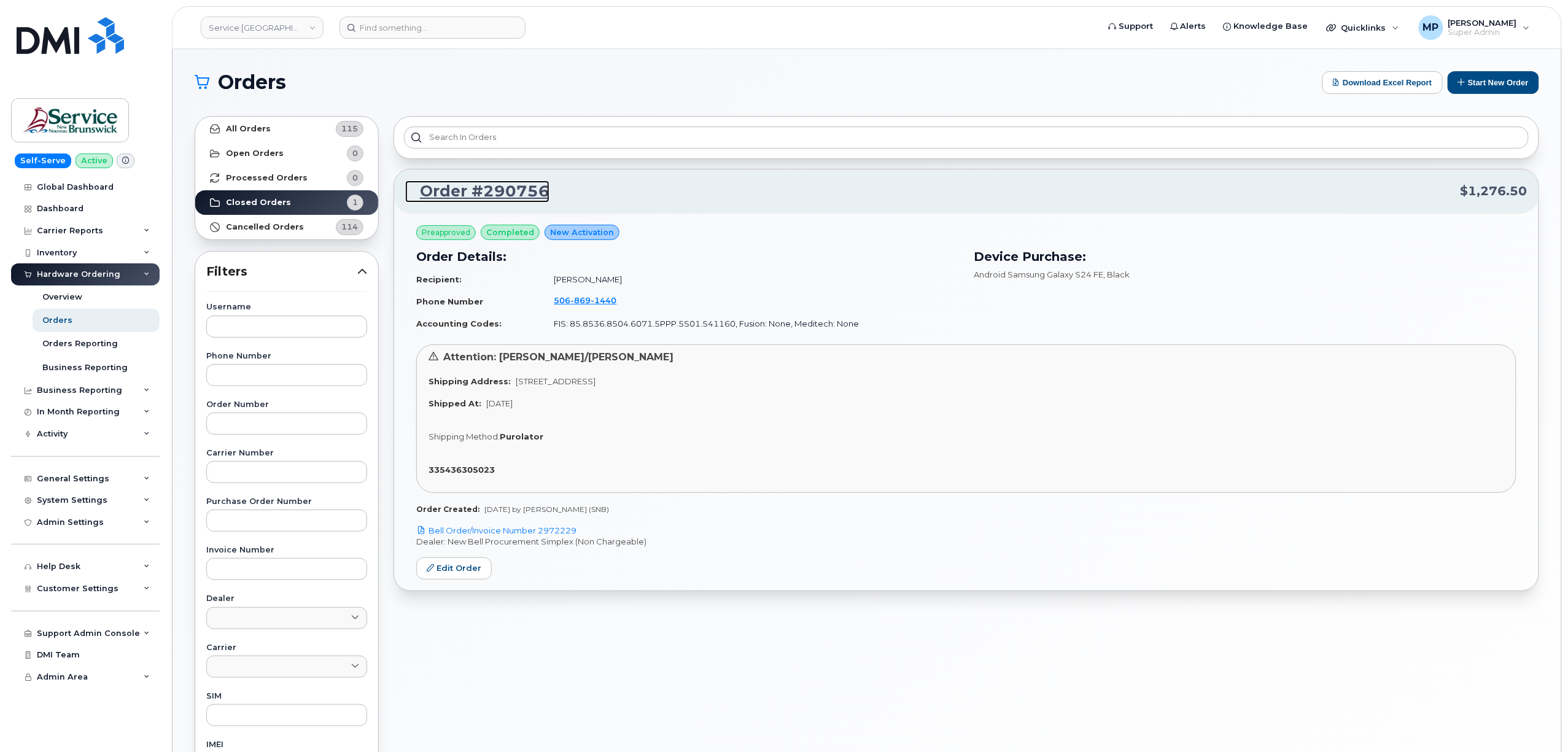
click at [456, 192] on link "Order #290756" at bounding box center [476, 191] width 144 height 22
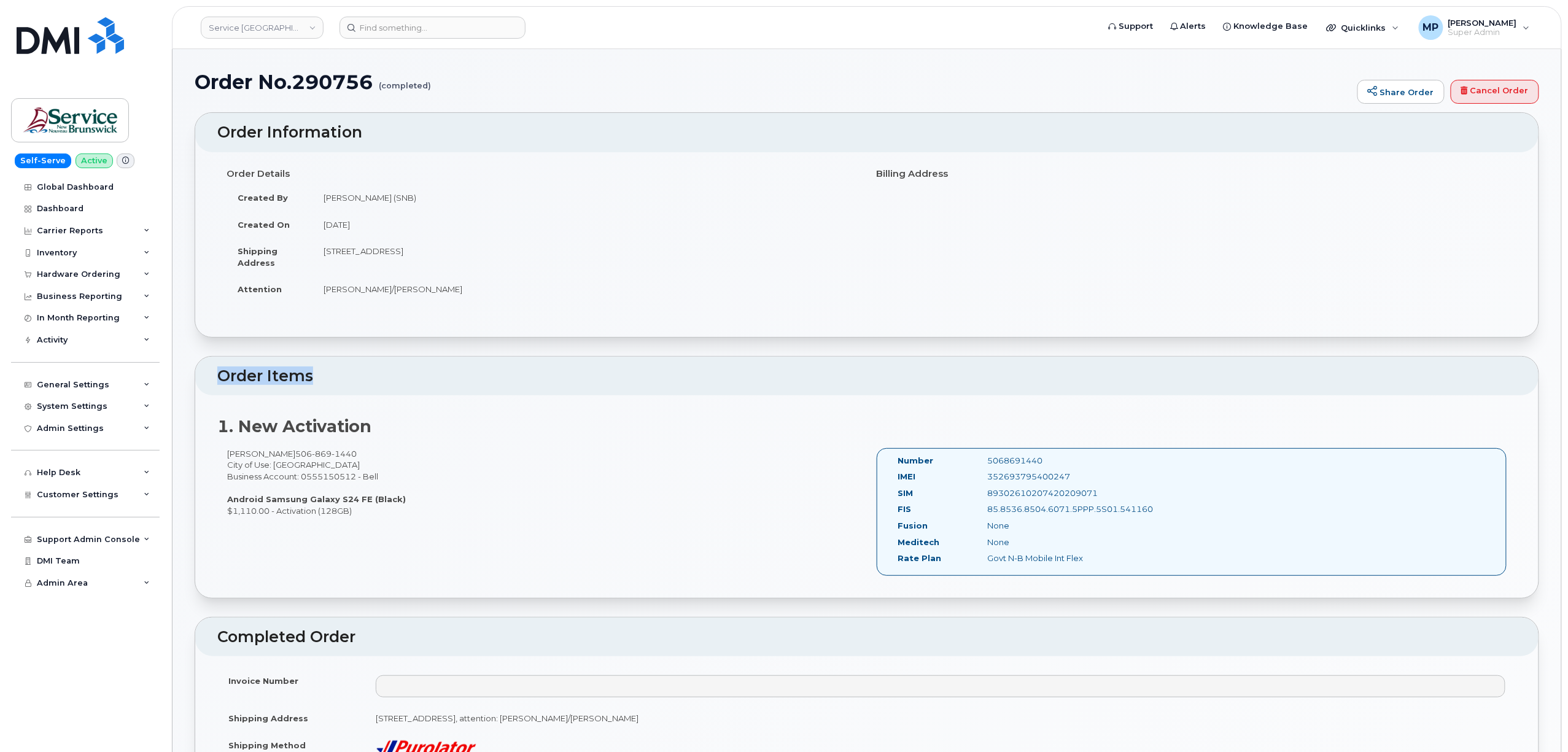
drag, startPoint x: 219, startPoint y: 374, endPoint x: 350, endPoint y: 371, distance: 131.0
click at [350, 371] on h2 "Order Items" at bounding box center [866, 376] width 1299 height 17
click at [374, 383] on h2 "Order Items" at bounding box center [866, 376] width 1299 height 17
click at [398, 438] on div "1. New Activation [PERSON_NAME] [PHONE_NUMBER] City of Use: [GEOGRAPHIC_DATA] B…" at bounding box center [867, 496] width 1343 height 202
drag, startPoint x: 219, startPoint y: 373, endPoint x: 333, endPoint y: 373, distance: 114.0
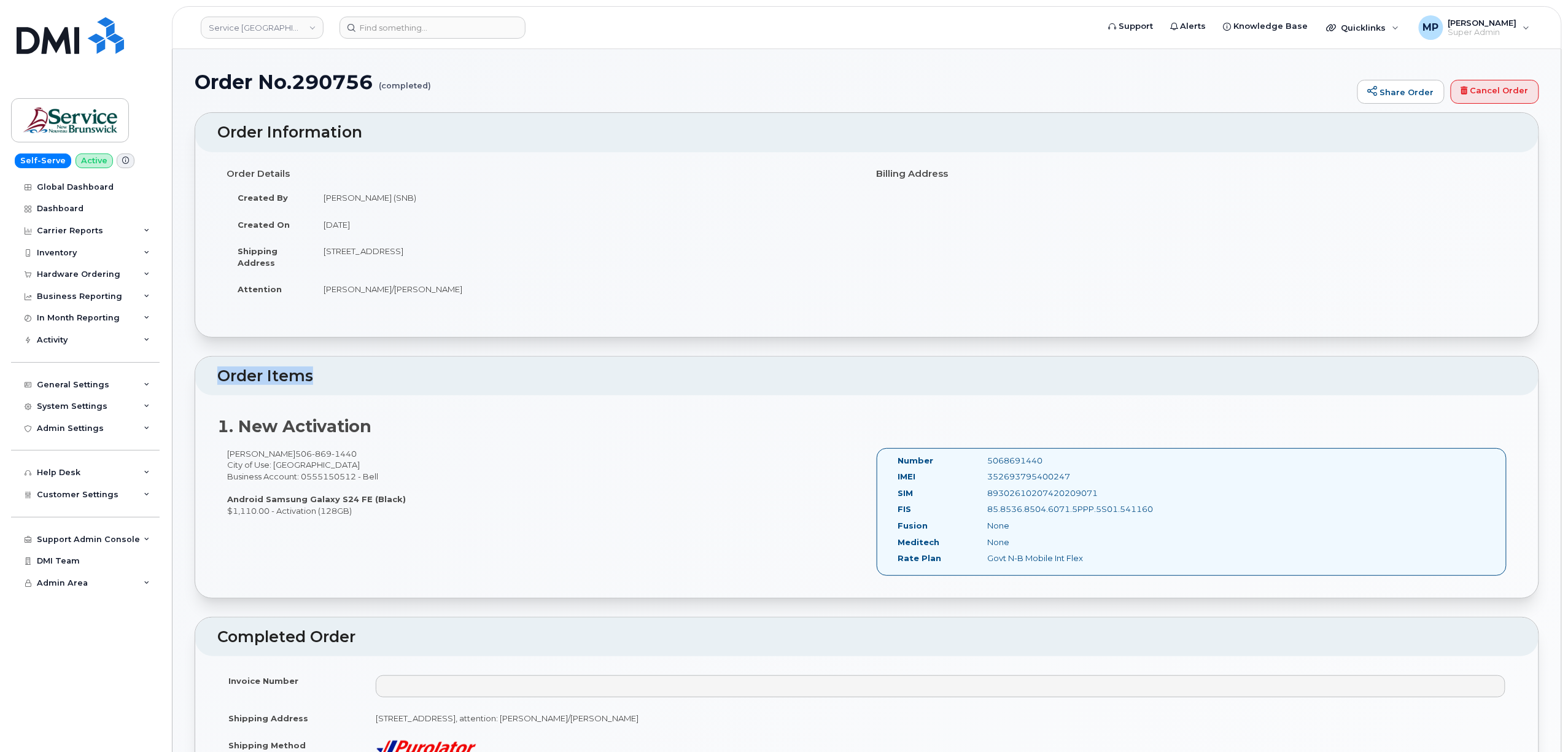
click at [333, 373] on h2 "Order Items" at bounding box center [866, 376] width 1299 height 17
click at [498, 416] on div "1. New Activation [PERSON_NAME] [PHONE_NUMBER] City of Use: [GEOGRAPHIC_DATA] B…" at bounding box center [867, 496] width 1343 height 202
drag, startPoint x: 383, startPoint y: 435, endPoint x: 232, endPoint y: 435, distance: 151.0
click at [232, 435] on h2 "1. New Activation" at bounding box center [866, 426] width 1299 height 18
click at [550, 432] on h2 "1. New Activation" at bounding box center [866, 426] width 1299 height 18
